Goal: Information Seeking & Learning: Learn about a topic

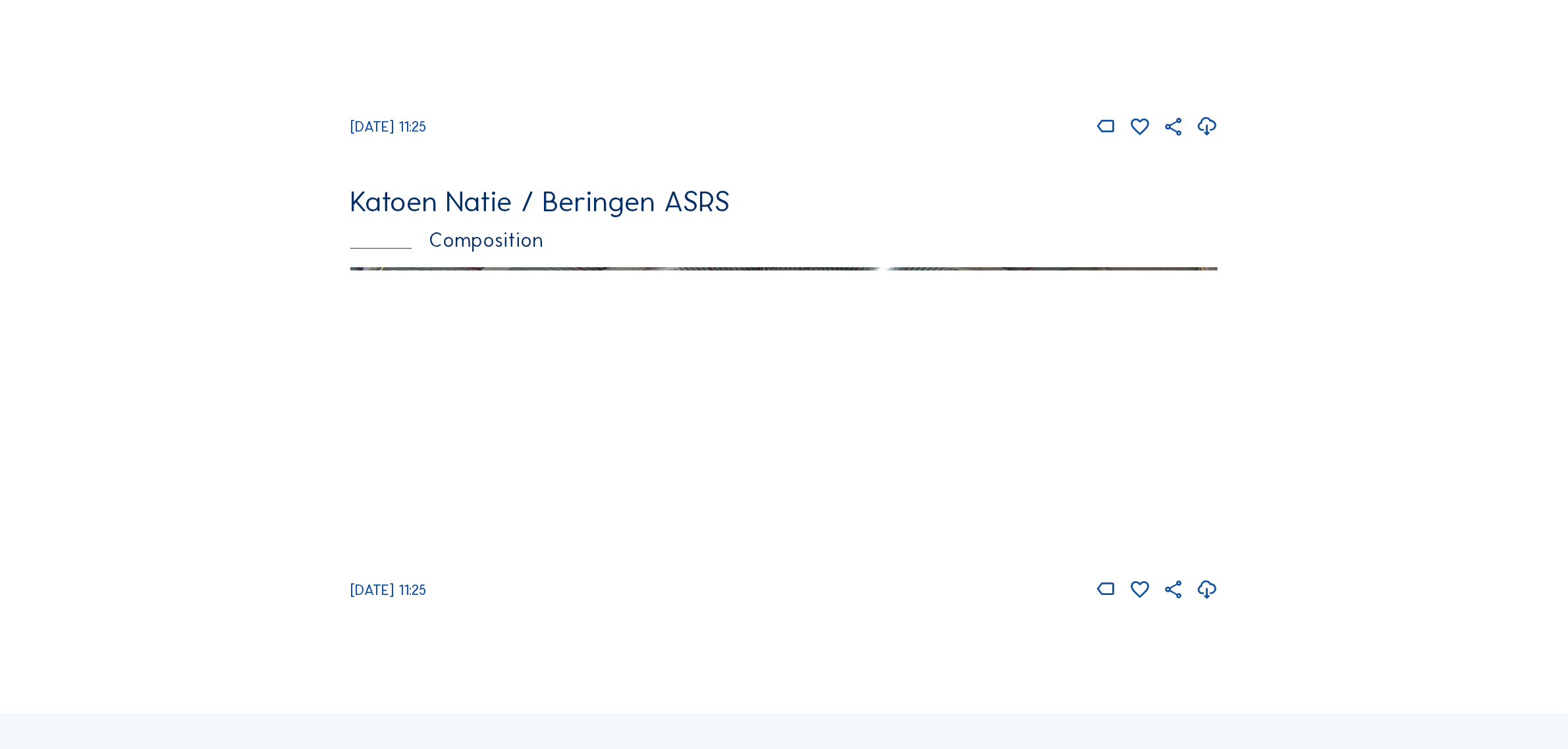
scroll to position [1317, 0]
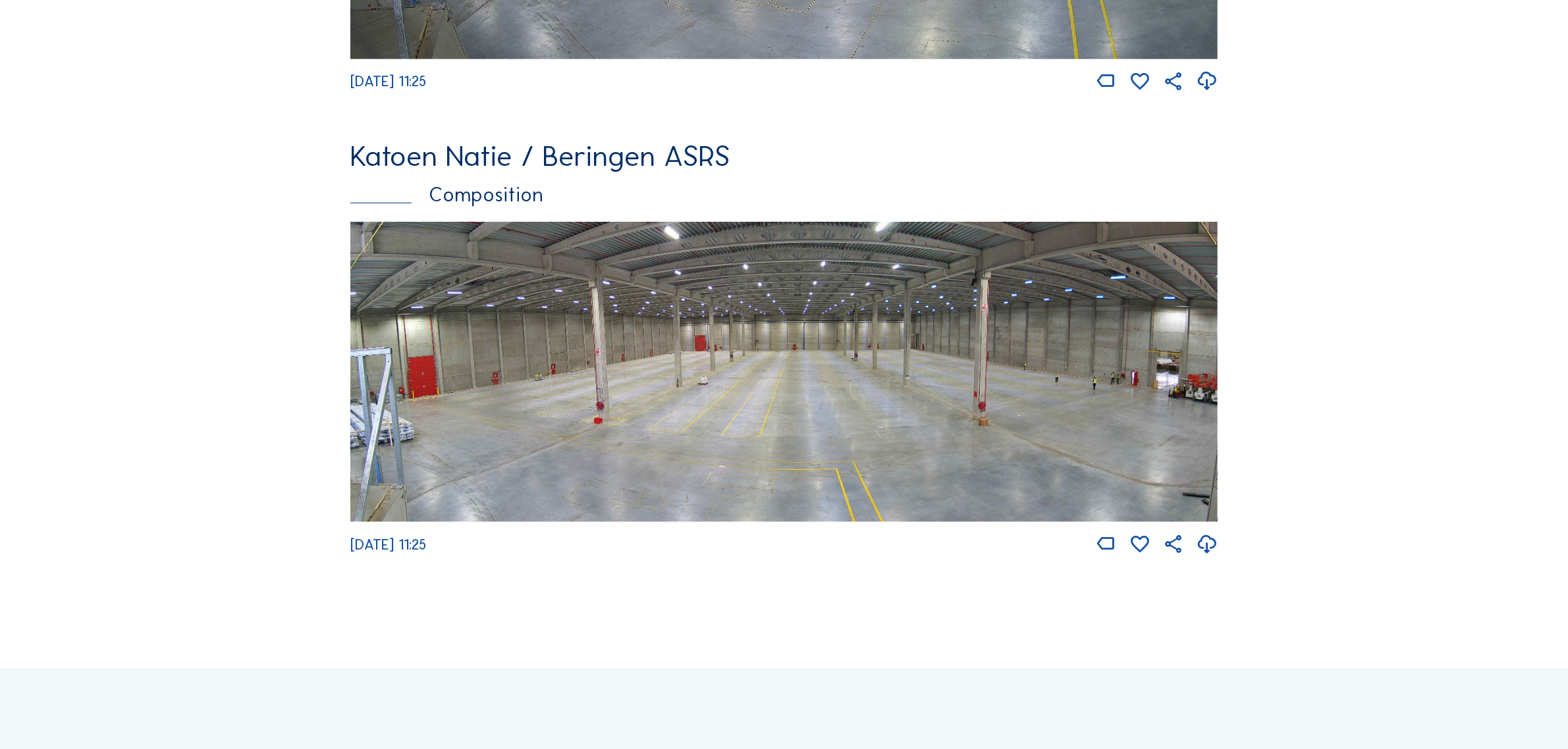
click at [885, 392] on img at bounding box center [784, 372] width 867 height 300
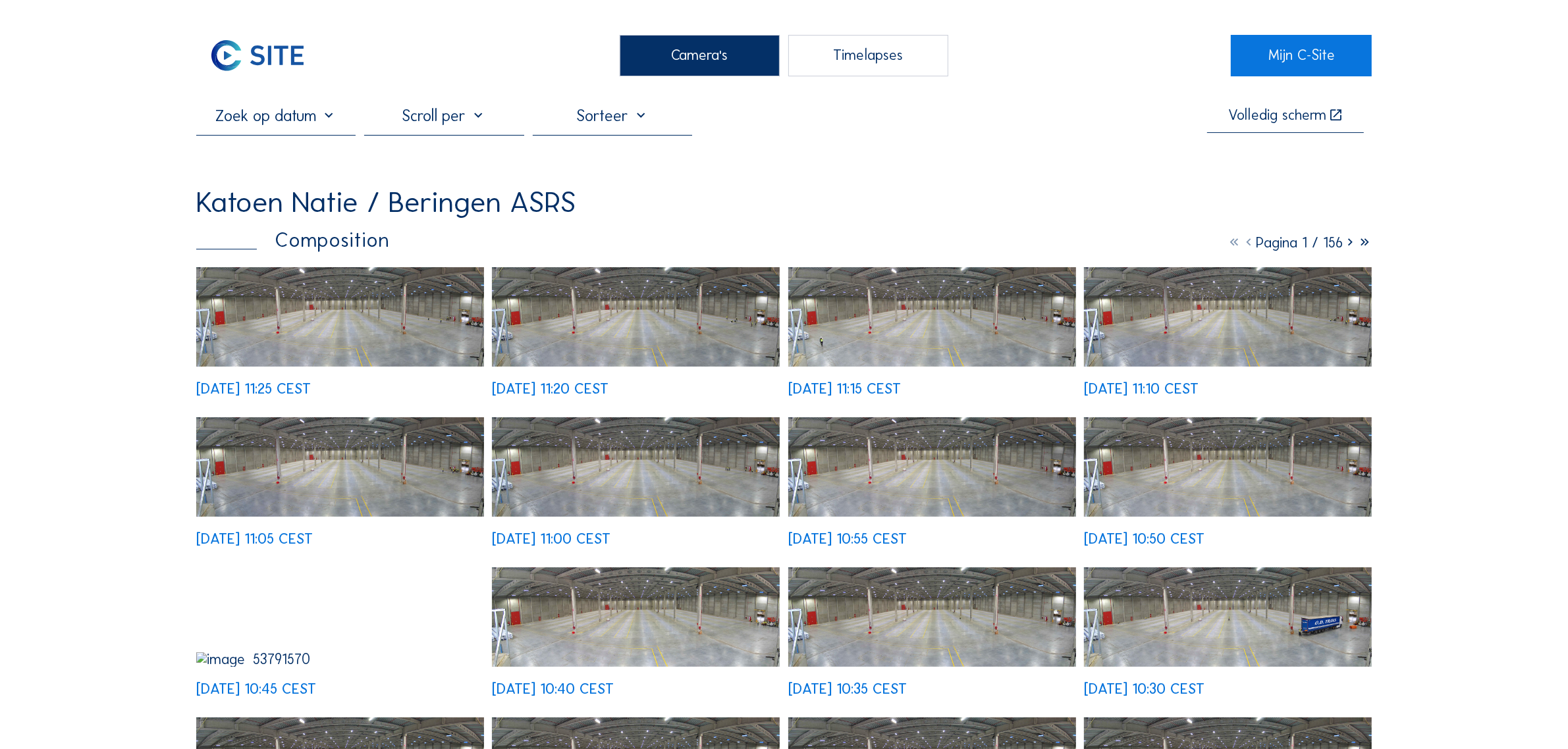
click at [266, 333] on img at bounding box center [340, 317] width 288 height 100
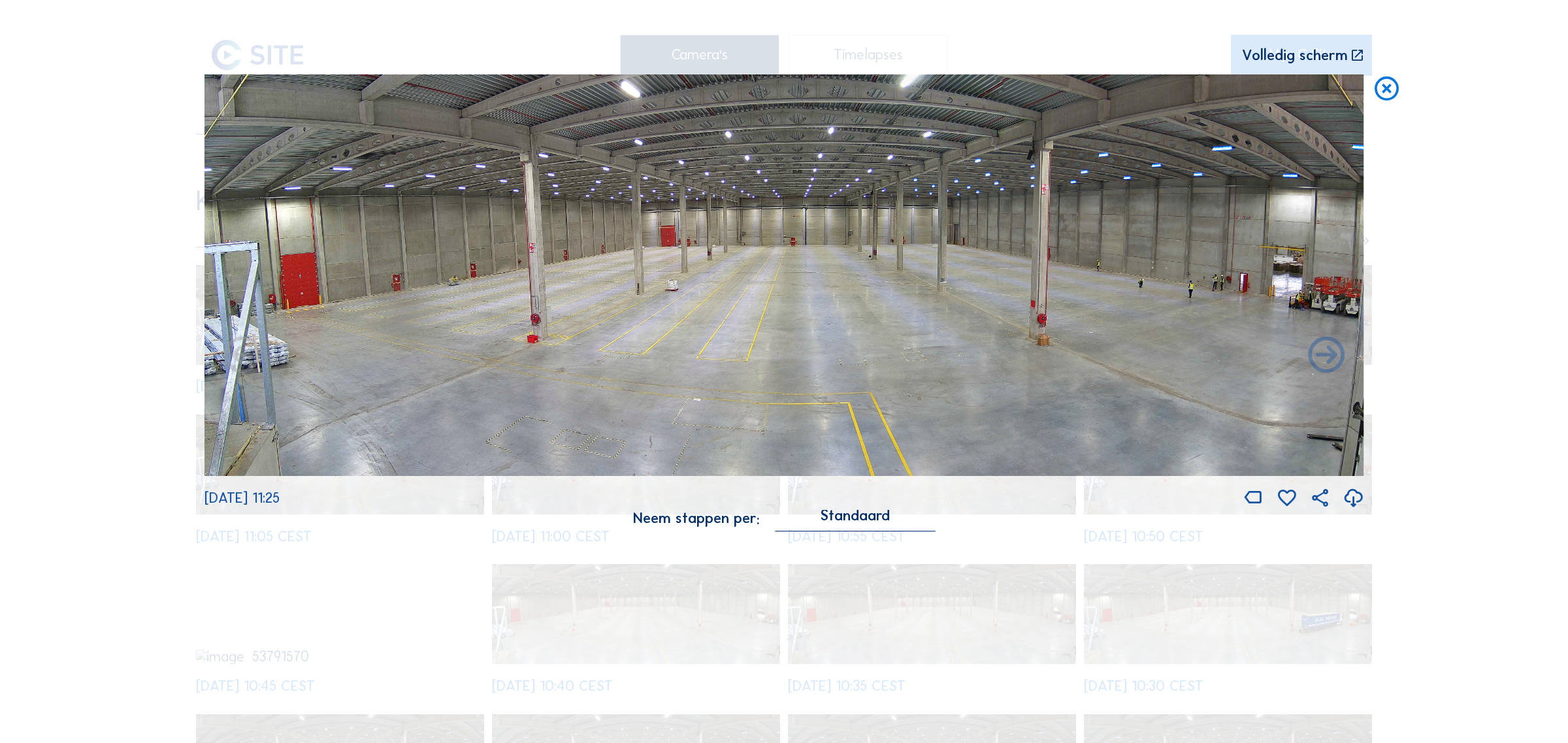
click at [1362, 502] on icon at bounding box center [1353, 498] width 21 height 27
click at [104, 246] on div "Scroll om door de tijd te reizen | Druk op de 'Alt'-knop + scroll om te Zoomen …" at bounding box center [784, 371] width 1568 height 743
